Goal: Task Accomplishment & Management: Complete application form

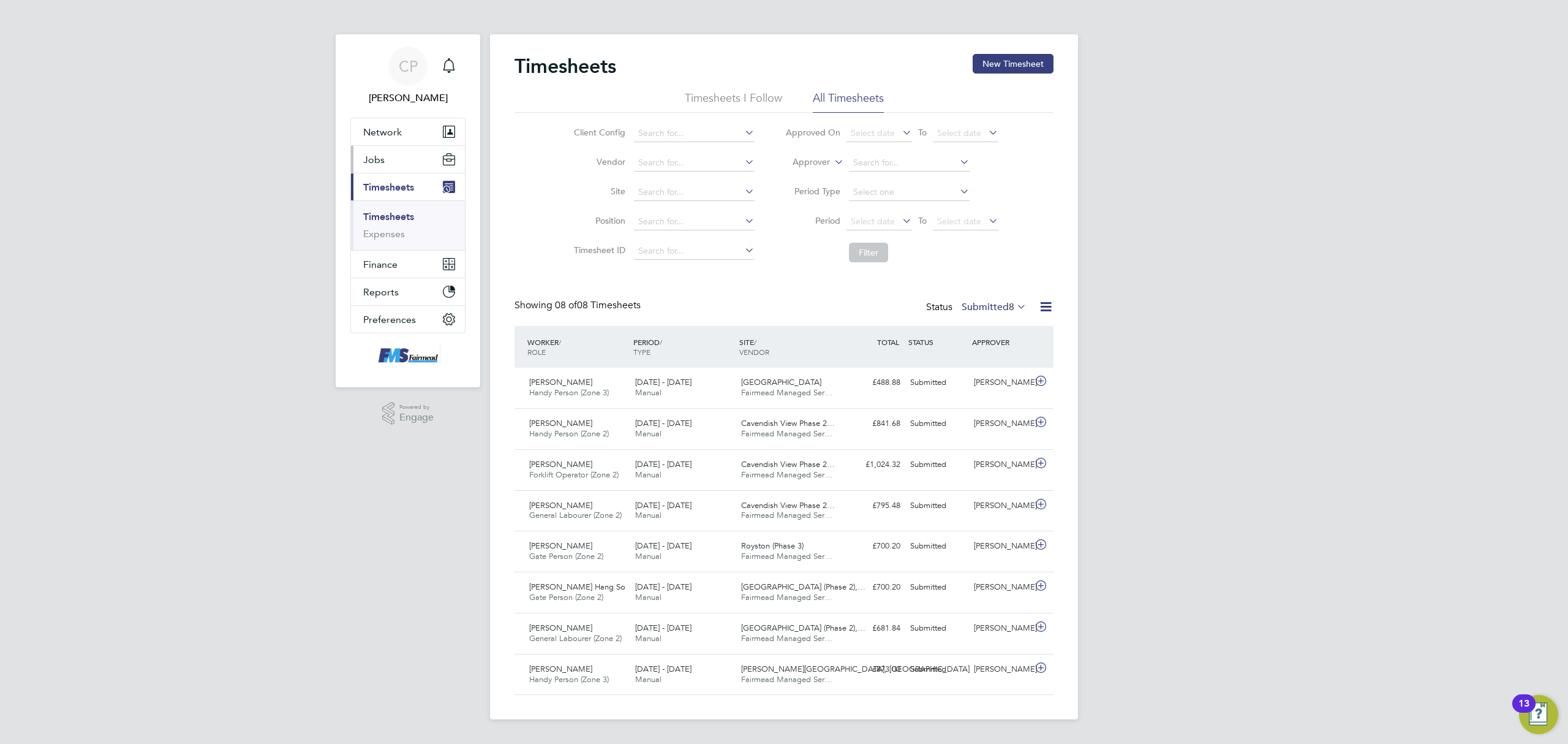
click at [402, 157] on button "Jobs" at bounding box center [408, 159] width 114 height 27
drag, startPoint x: 393, startPoint y: 226, endPoint x: 473, endPoint y: 218, distance: 80.4
click at [392, 224] on link "Placements" at bounding box center [388, 224] width 51 height 12
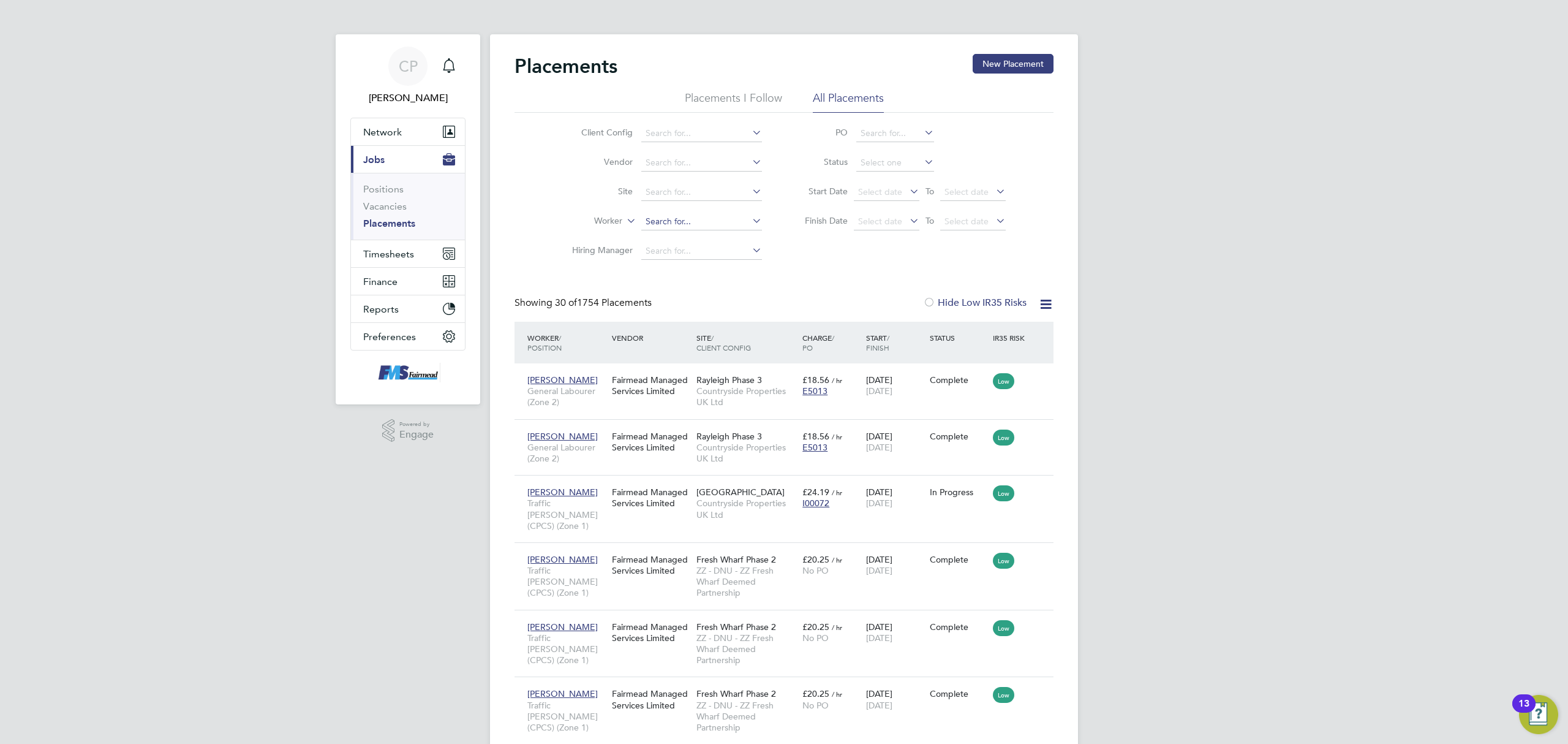
click at [672, 218] on input at bounding box center [702, 222] width 121 height 17
click at [702, 250] on li "[PERSON_NAME]" at bounding box center [708, 255] width 134 height 17
type input "[PERSON_NAME]"
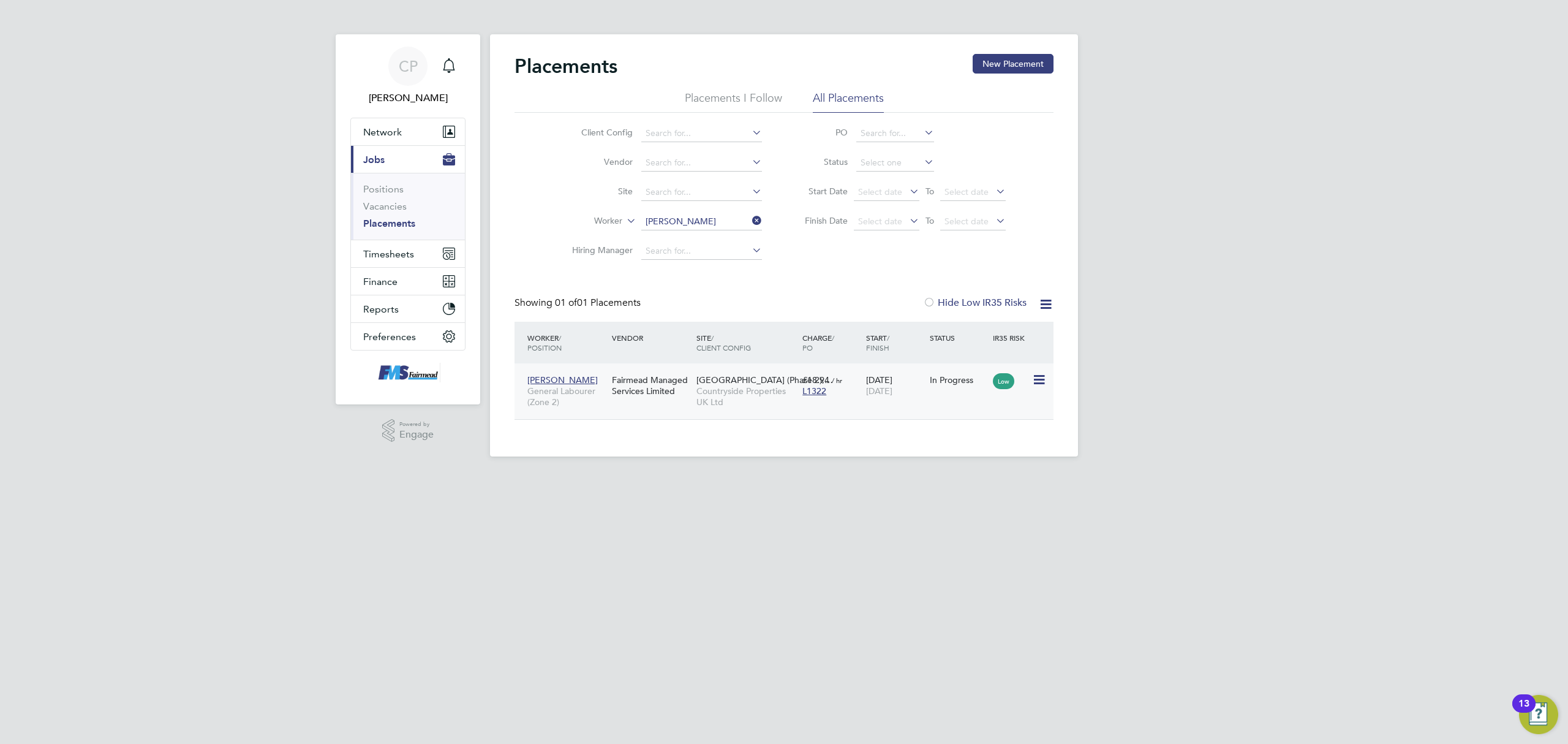
click at [865, 405] on div "[PERSON_NAME] General Labourer (Zone 2) Fairmead Managed Services Limited [GEOG…" at bounding box center [784, 391] width 539 height 56
click at [877, 407] on div "[PERSON_NAME] General Labourer (Zone 2) Fairmead Managed Services Limited [GEOG…" at bounding box center [784, 391] width 539 height 56
click at [917, 395] on div "[DATE] [DATE]" at bounding box center [895, 385] width 64 height 34
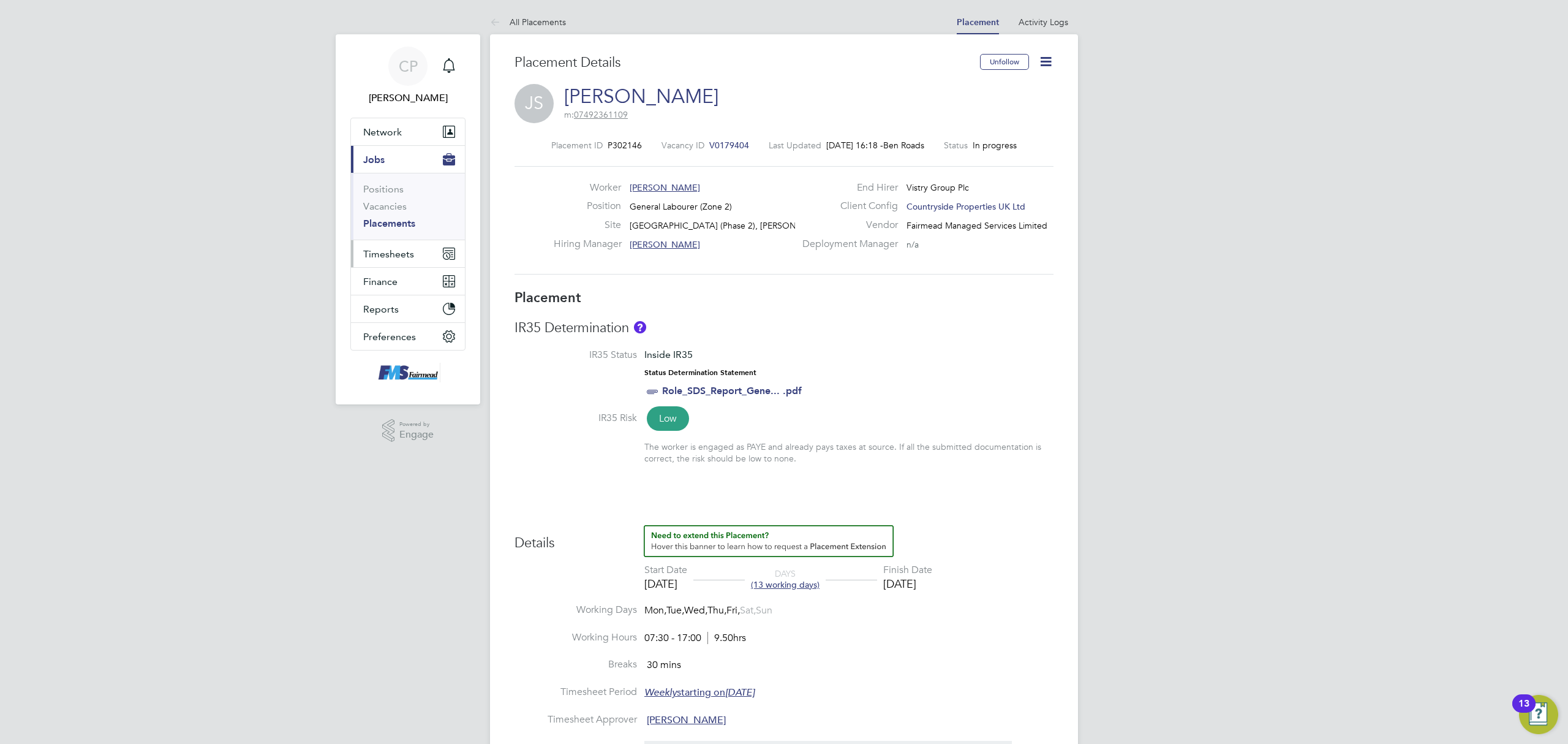
click at [398, 256] on span "Timesheets" at bounding box center [388, 254] width 51 height 12
click at [399, 213] on link "Timesheets" at bounding box center [388, 216] width 51 height 12
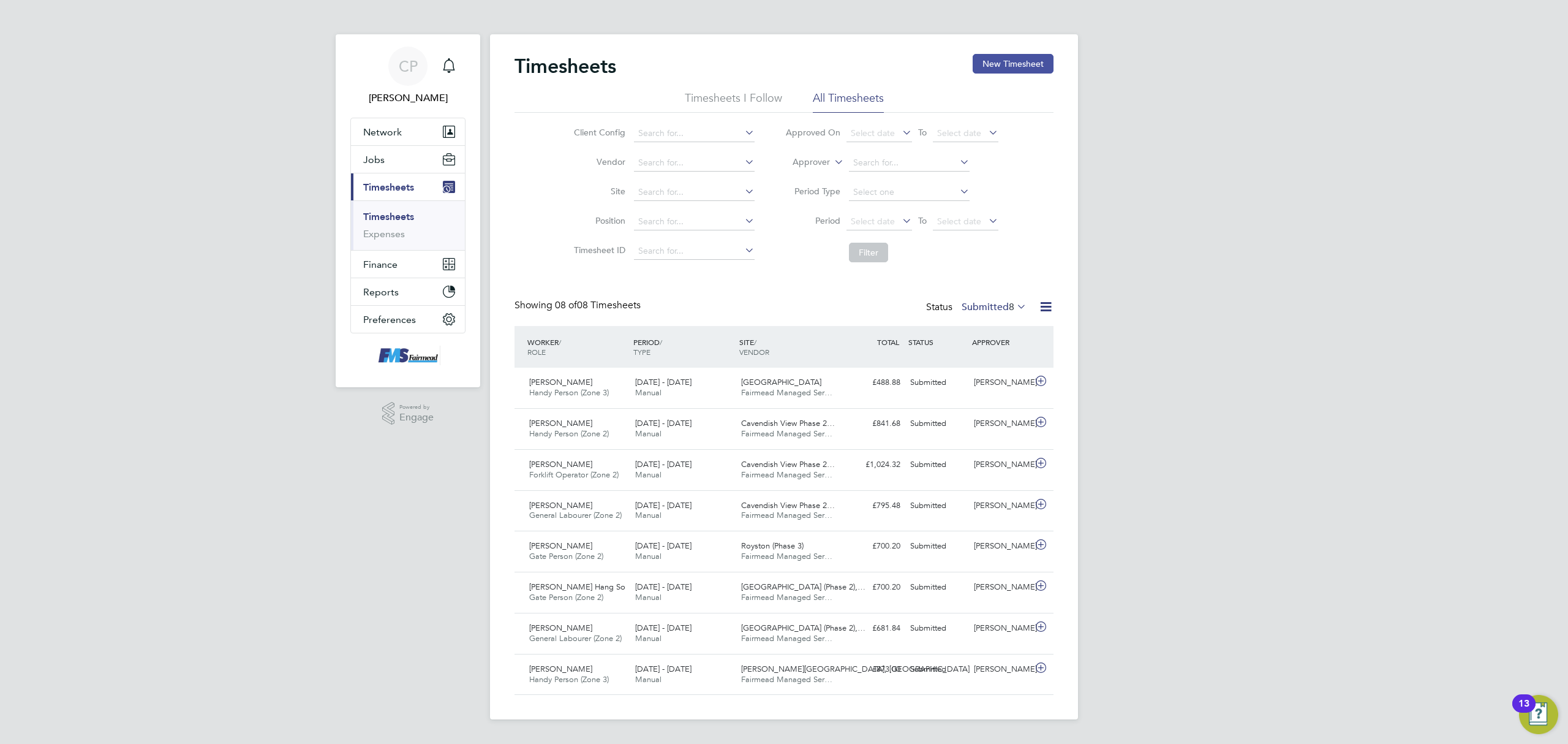
click at [983, 66] on button "New Timesheet" at bounding box center [1013, 63] width 81 height 20
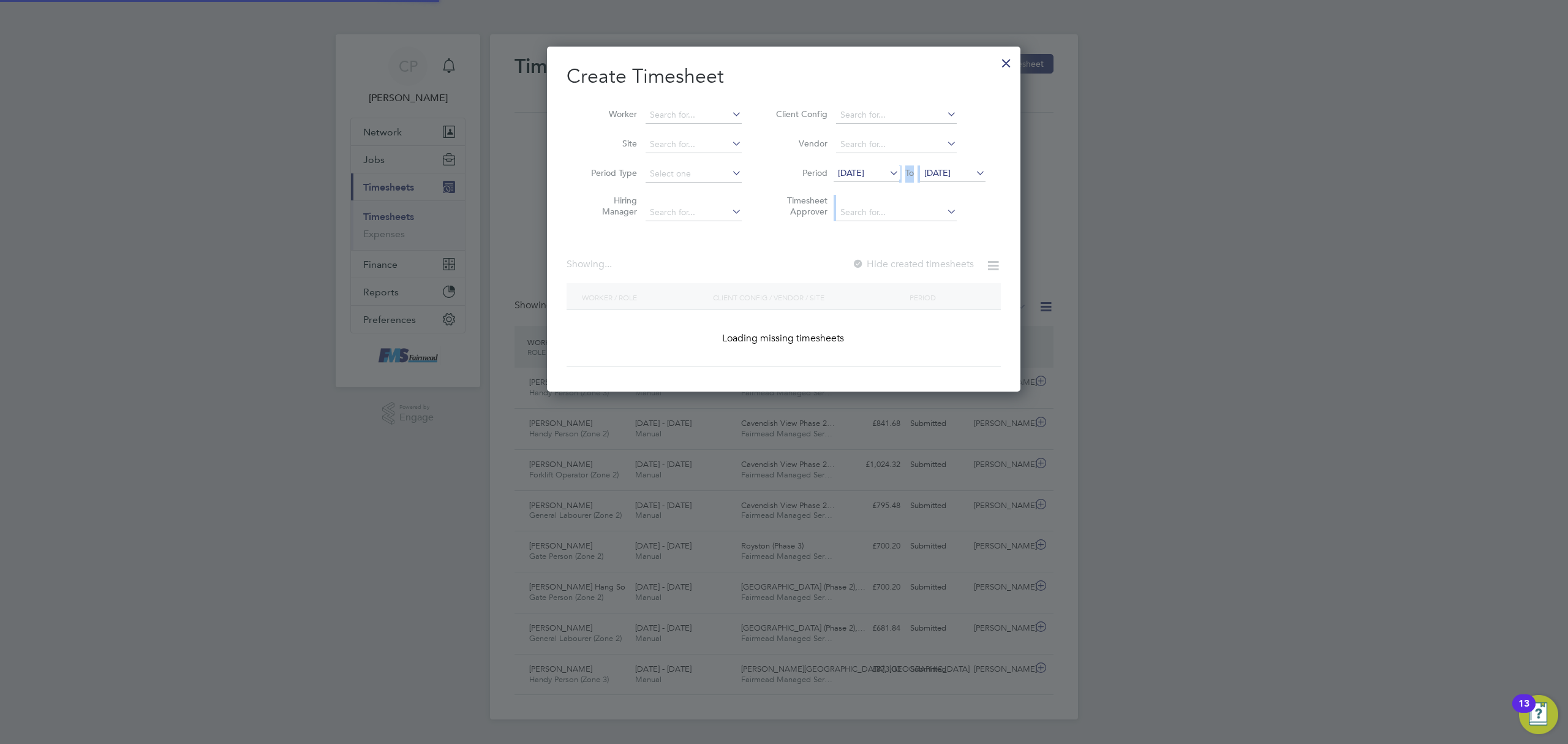
click at [849, 213] on ul "Client Config Vendor Period 15 Aug 2025 To 22 Aug 2025 Timesheet Approver" at bounding box center [879, 163] width 244 height 127
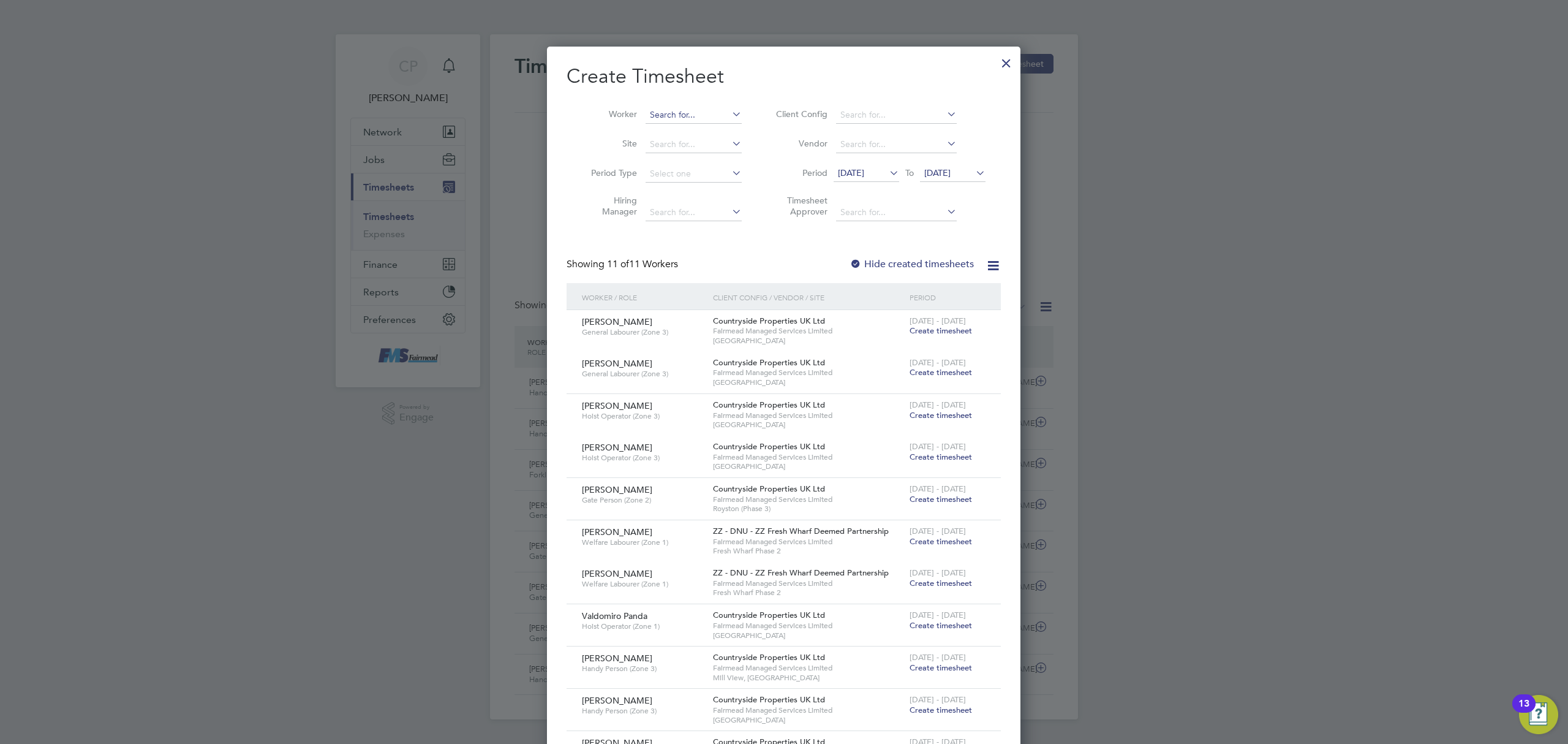
click at [697, 113] on input at bounding box center [693, 115] width 96 height 17
drag, startPoint x: 695, startPoint y: 126, endPoint x: 706, endPoint y: 137, distance: 15.6
click at [696, 128] on li "John Sc ott" at bounding box center [727, 131] width 163 height 17
type input "[PERSON_NAME]"
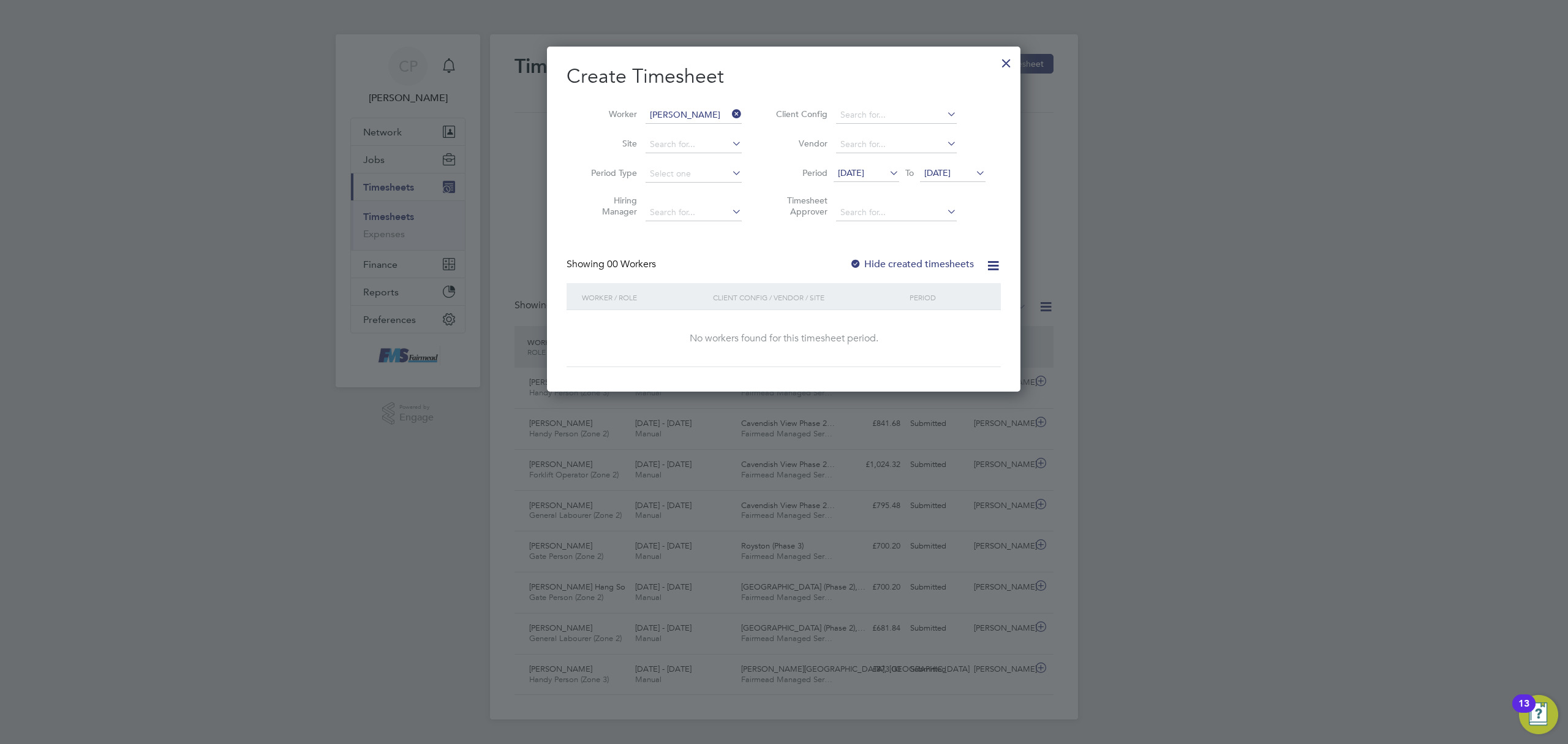
click at [873, 164] on li "Period 15 Aug 2025 To 22 Aug 2025" at bounding box center [879, 173] width 244 height 30
click at [855, 171] on span "15 Aug 2025" at bounding box center [851, 172] width 26 height 11
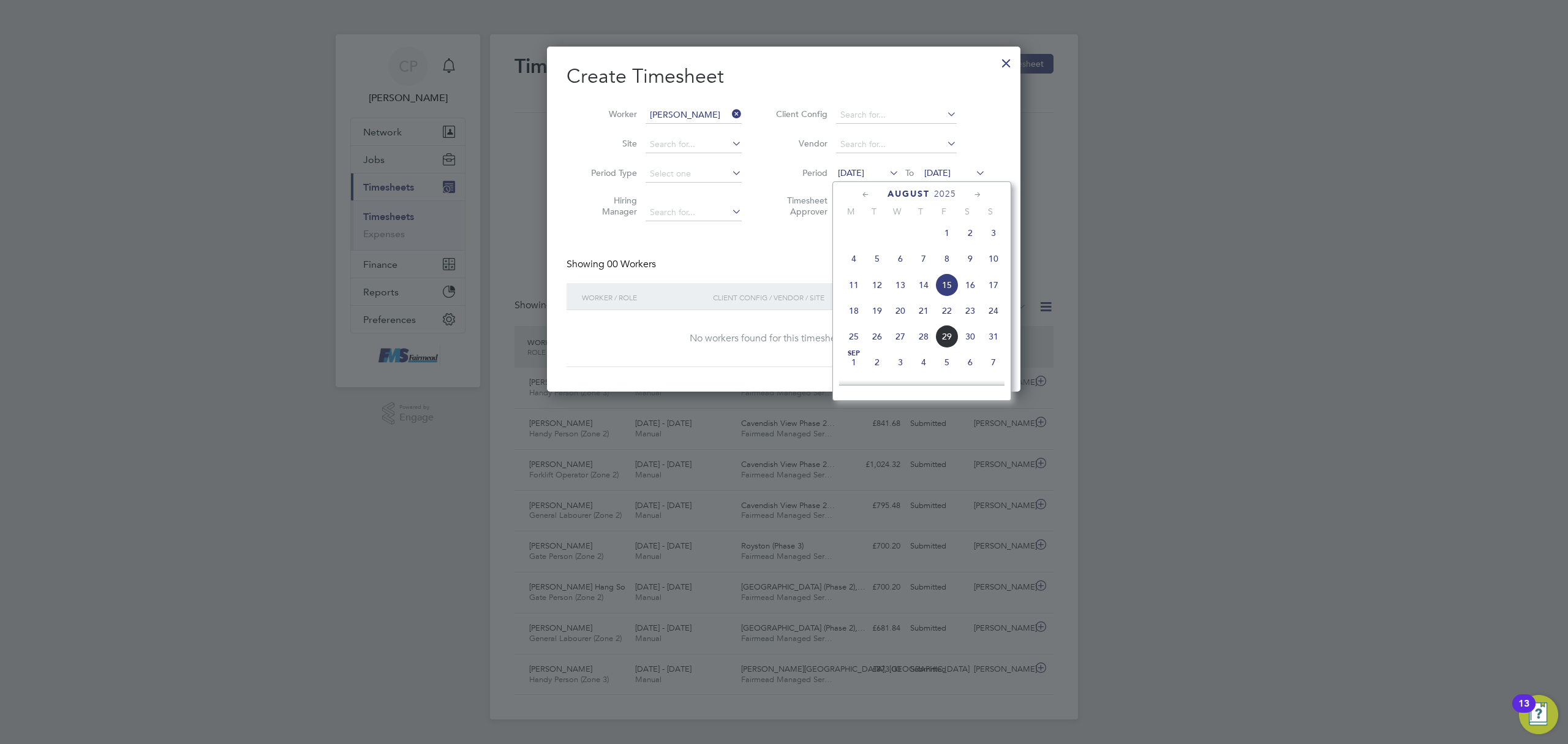
click at [850, 338] on span "25" at bounding box center [854, 336] width 23 height 23
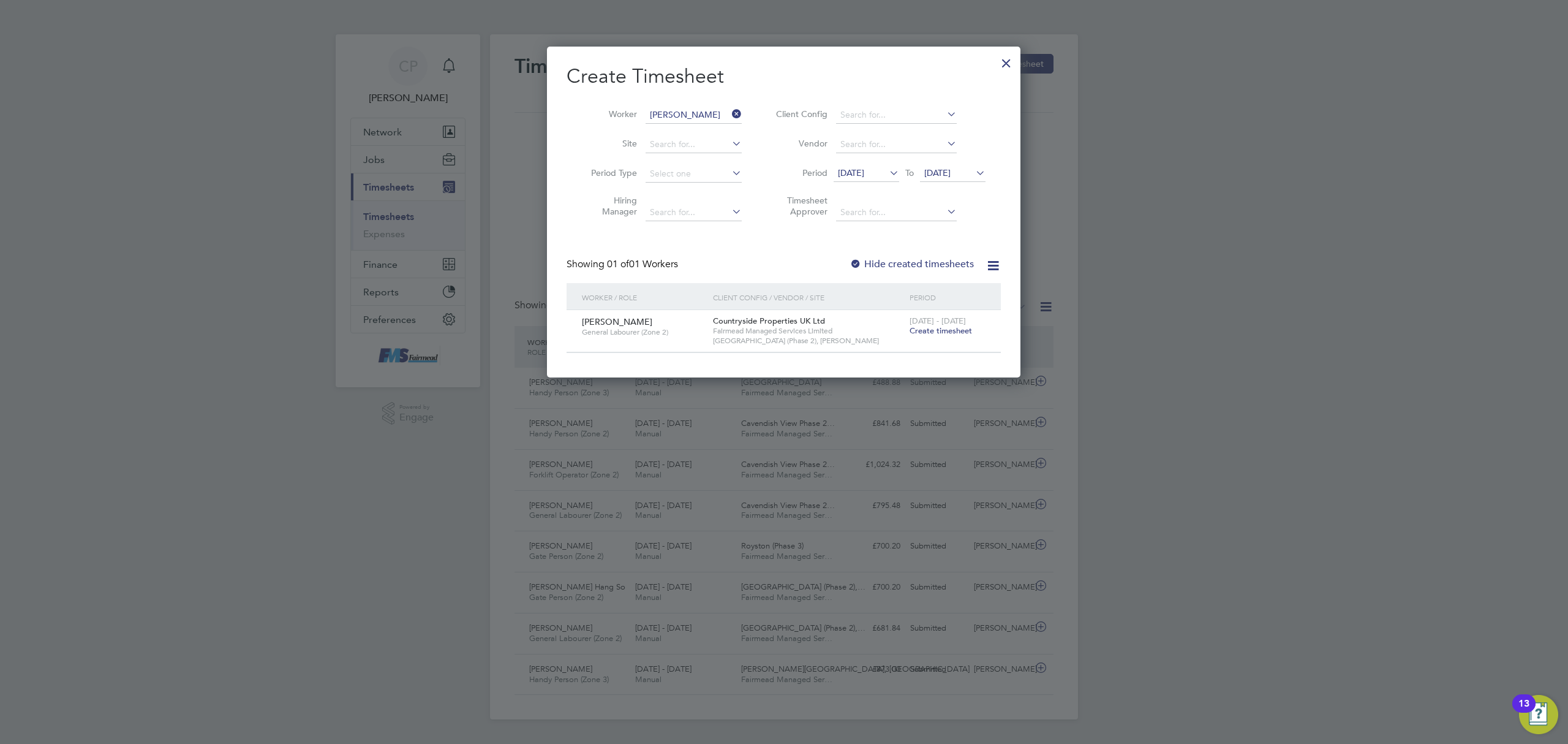
click at [947, 332] on span "Create timesheet" at bounding box center [941, 330] width 62 height 10
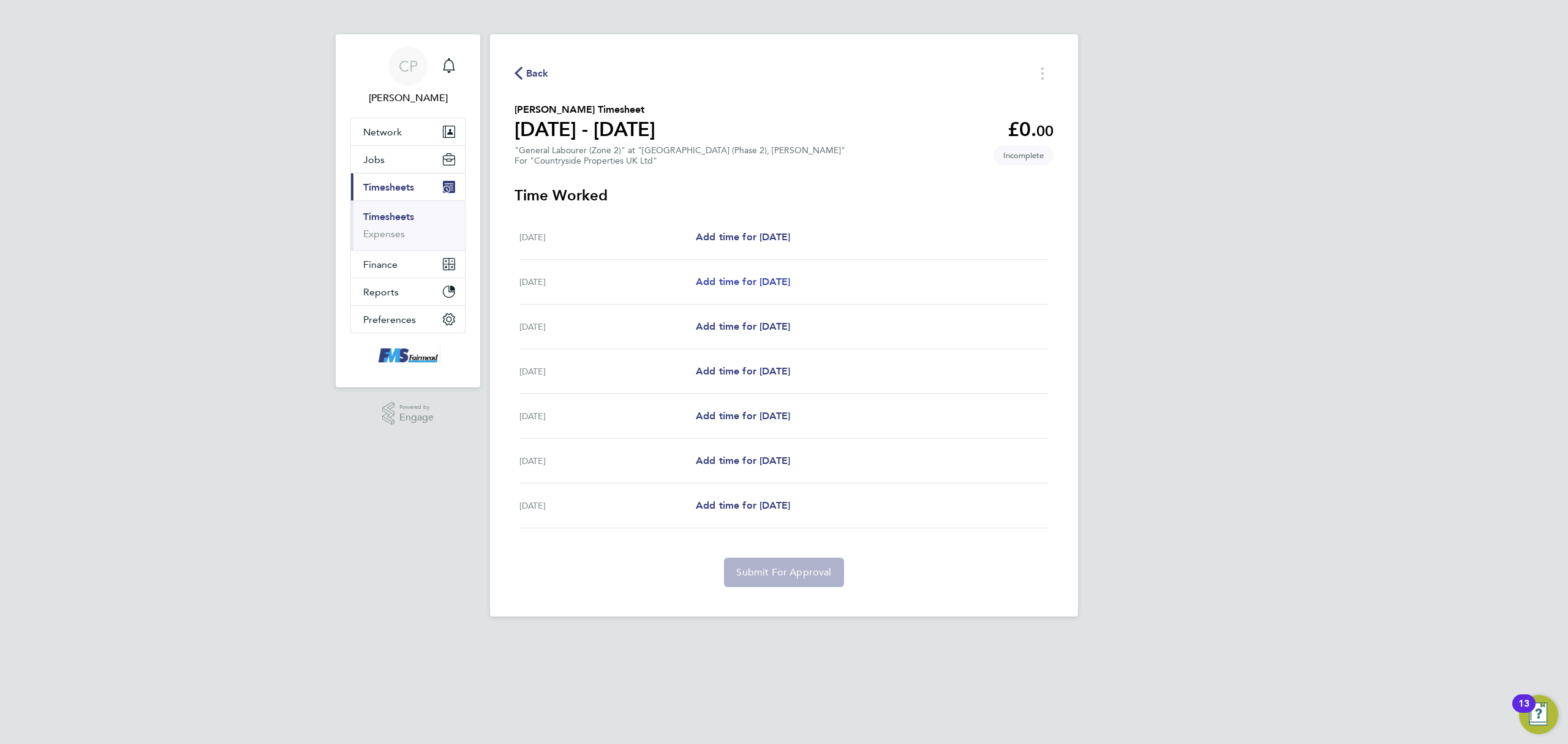
click at [732, 277] on span "Add time for Tue 26 Aug" at bounding box center [743, 282] width 94 height 12
select select "30"
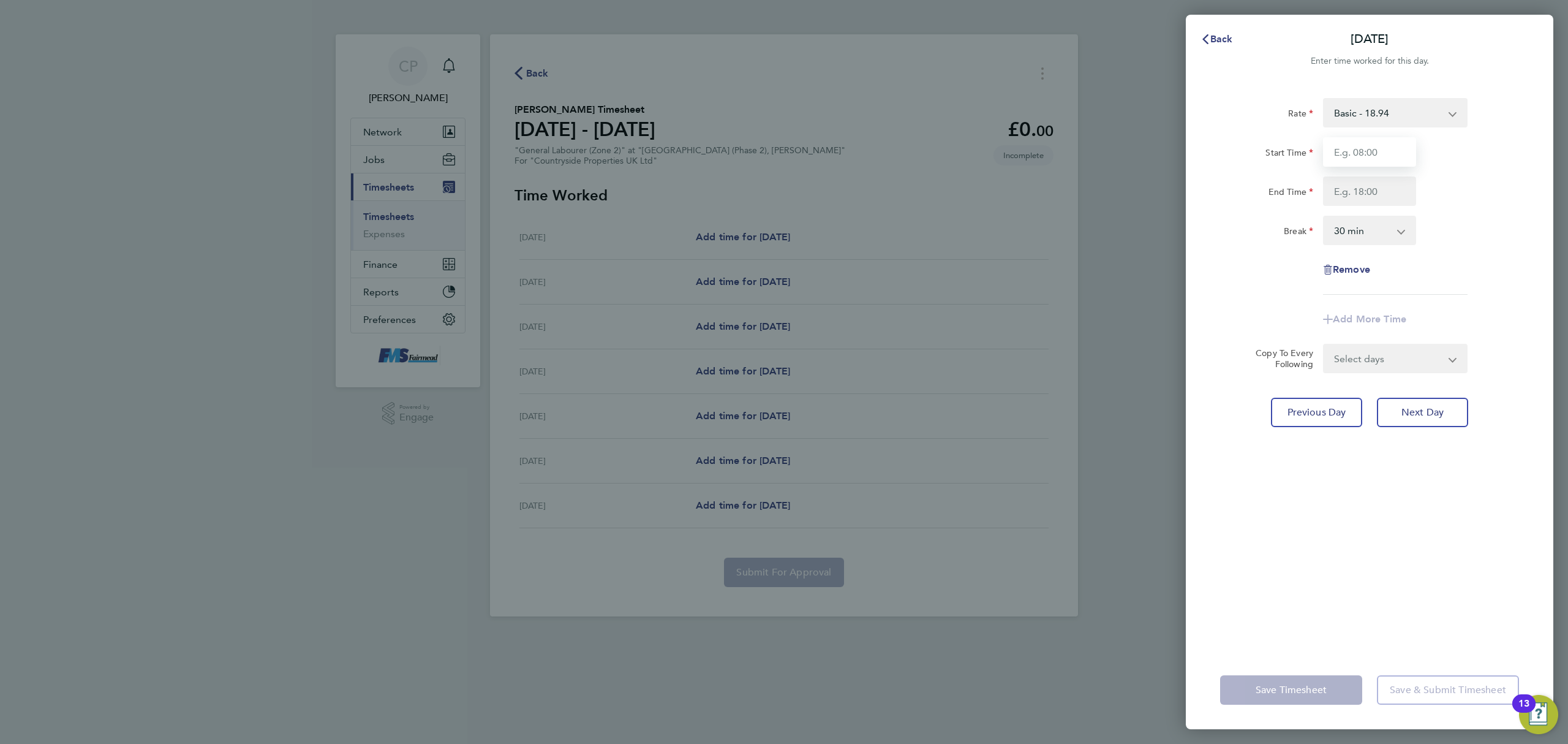
click at [1378, 155] on input "Start Time" at bounding box center [1370, 152] width 93 height 30
type input "07:30"
click at [1379, 189] on input "End Time" at bounding box center [1370, 191] width 93 height 30
type input "17:00"
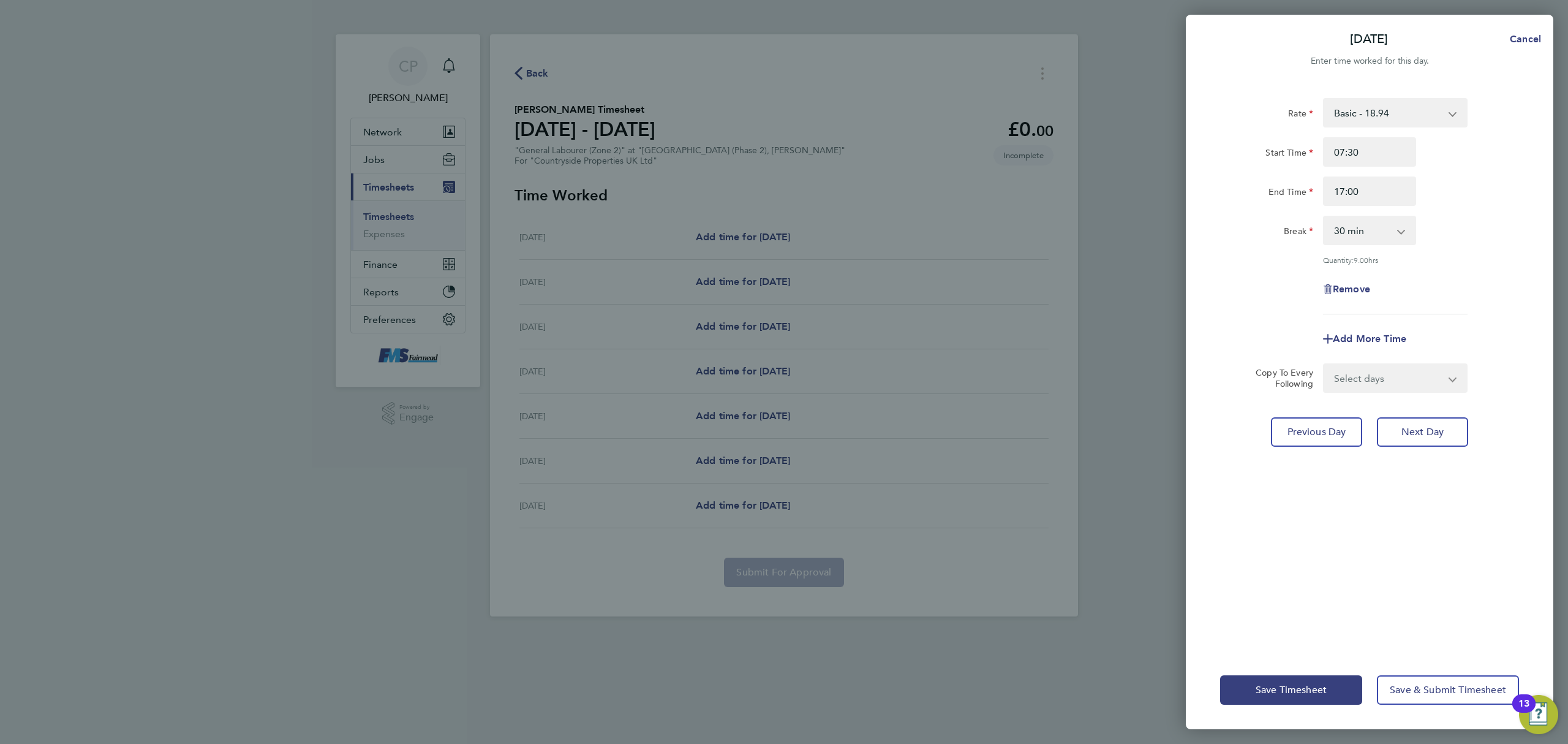
click at [1493, 261] on div "Rate Basic - 18.94 Start Time 07:30 End Time 17:00 Break 0 min 15 min 30 min 45…" at bounding box center [1370, 206] width 299 height 216
click at [1432, 371] on select "Select days Day Weekday (Mon-Fri) Weekend (Sat-Sun) Wednesday Thursday Friday S…" at bounding box center [1389, 377] width 128 height 27
select select "WEEKDAY"
click at [1325, 364] on select "Select days Day Weekday (Mon-Fri) Weekend (Sat-Sun) Wednesday Thursday Friday S…" at bounding box center [1389, 377] width 128 height 27
select select "2025-08-31"
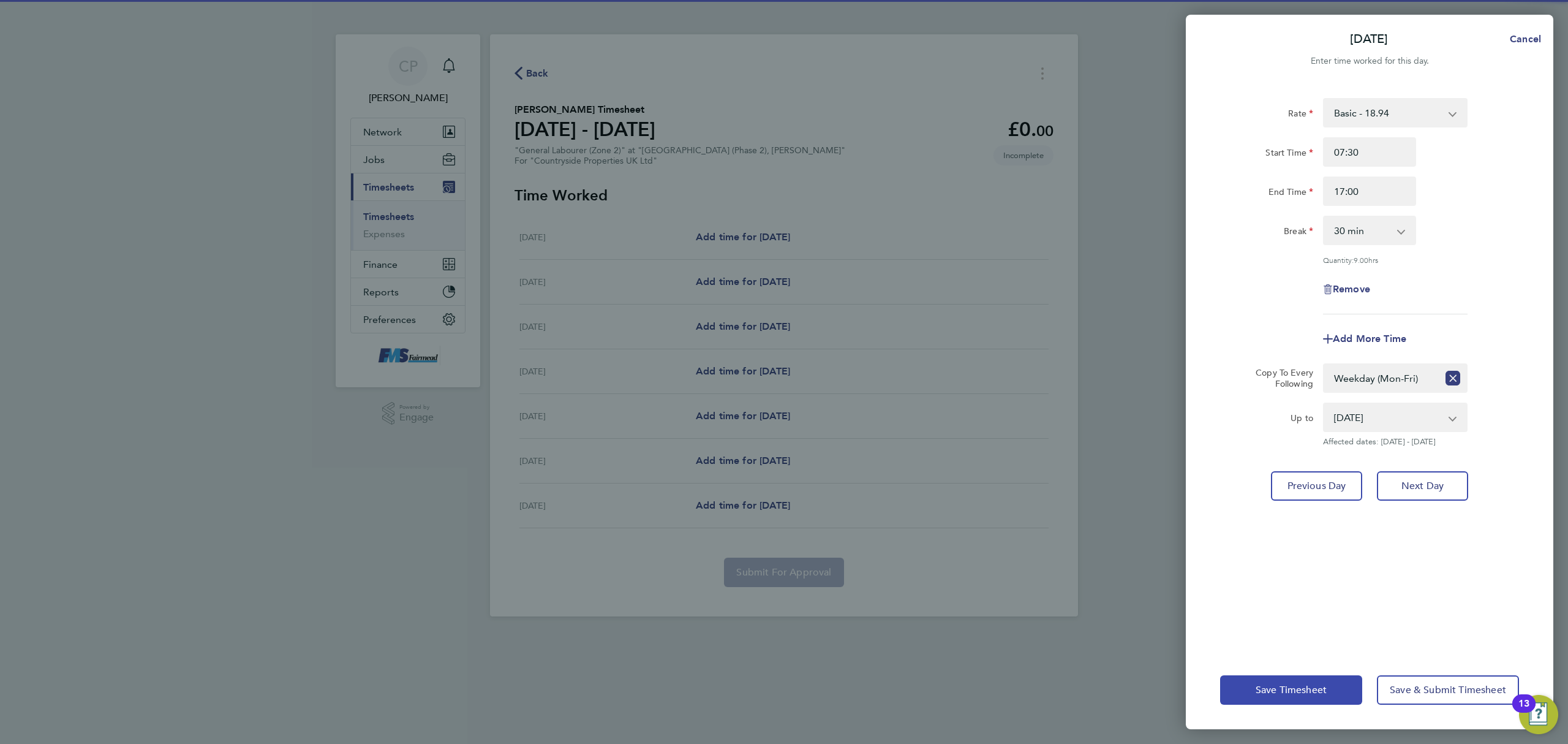
drag, startPoint x: 1278, startPoint y: 687, endPoint x: 1273, endPoint y: 708, distance: 21.6
click at [1273, 708] on div "Save Timesheet Save & Submit Timesheet" at bounding box center [1370, 690] width 367 height 78
click at [1273, 695] on span "Save Timesheet" at bounding box center [1291, 690] width 71 height 12
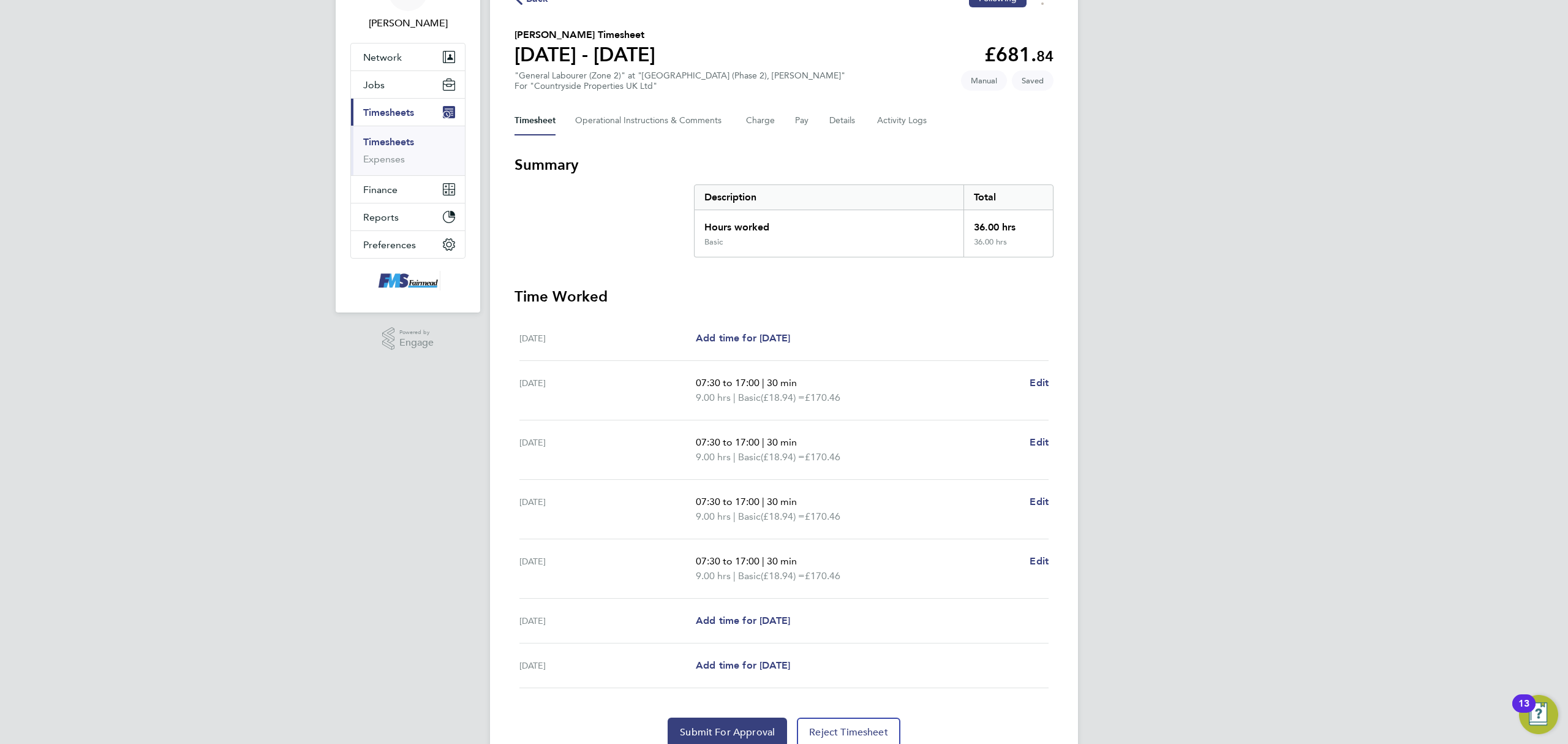
scroll to position [128, 0]
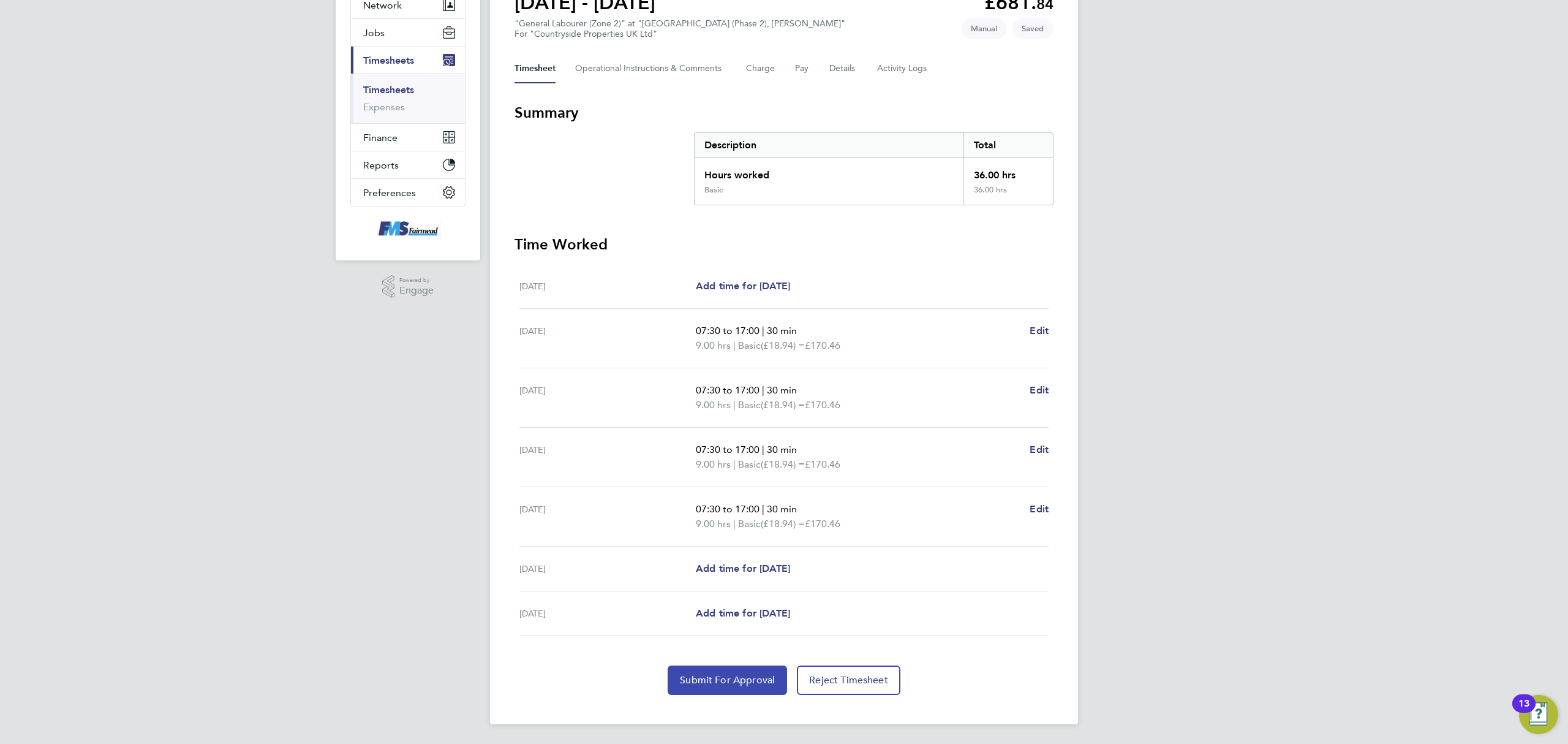
click at [719, 687] on button "Submit For Approval" at bounding box center [727, 679] width 120 height 30
